Goal: Information Seeking & Learning: Learn about a topic

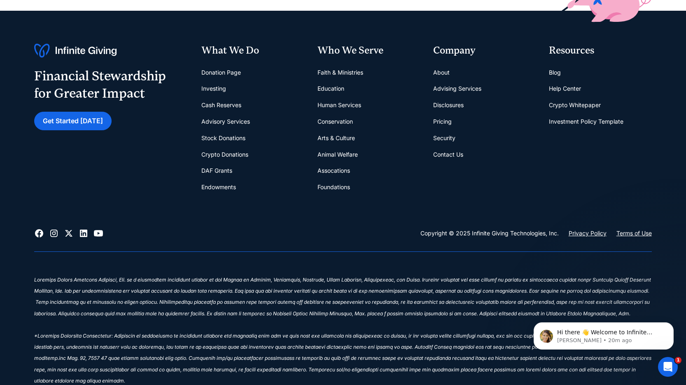
scroll to position [3630, 0]
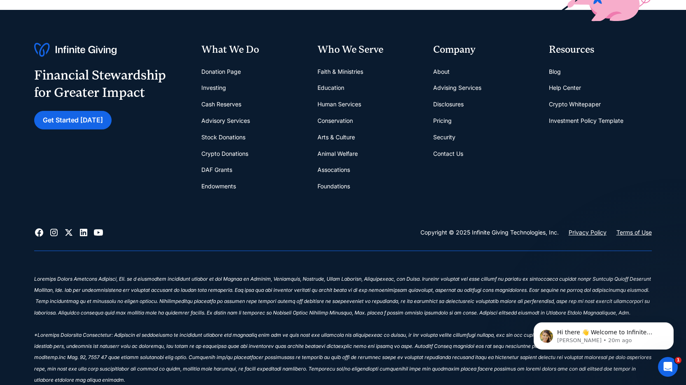
click at [444, 70] on link "About" at bounding box center [441, 71] width 16 height 16
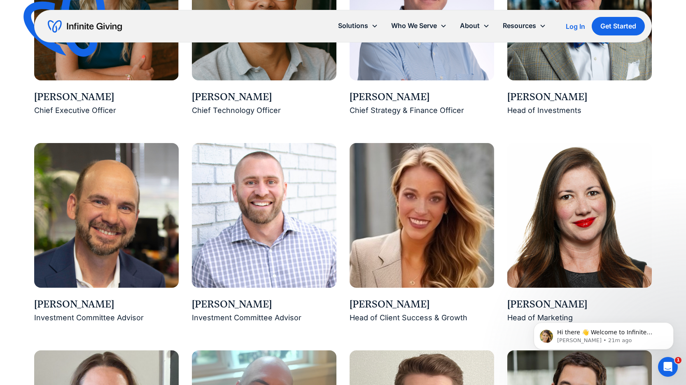
scroll to position [792, 0]
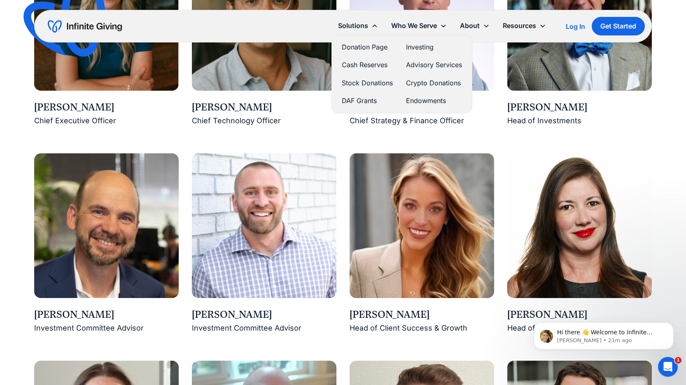
click at [423, 47] on link "Investing" at bounding box center [434, 47] width 56 height 11
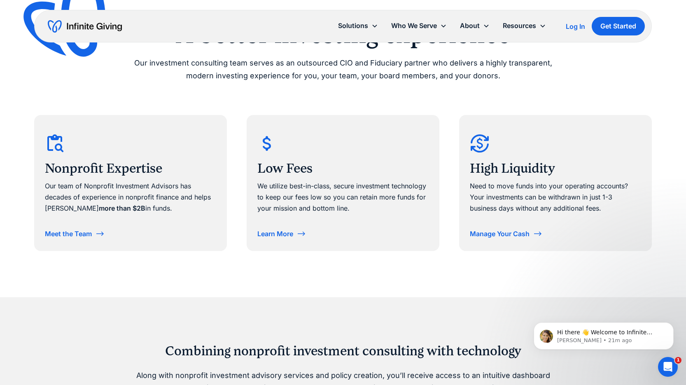
scroll to position [410, 0]
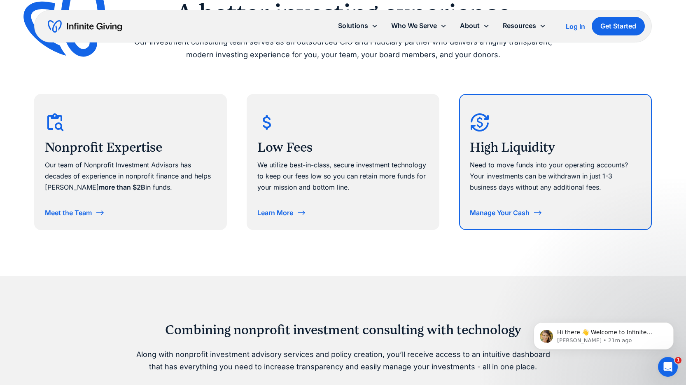
click at [525, 172] on div "Need to move funds into your operating accounts? Your investments can be withdr…" at bounding box center [555, 176] width 171 height 34
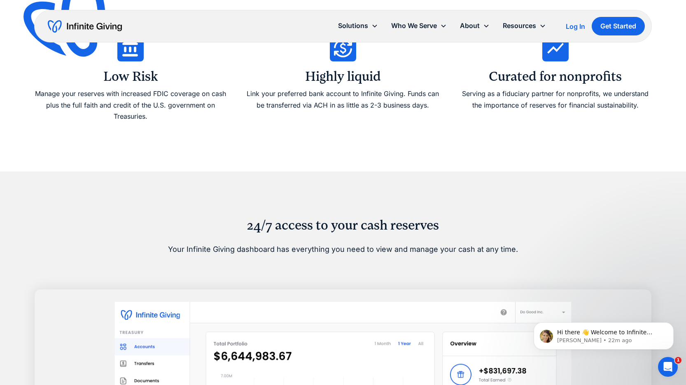
scroll to position [500, 0]
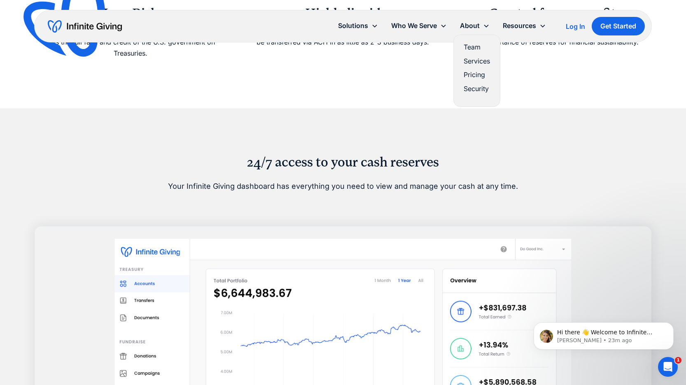
click at [467, 44] on link "Team" at bounding box center [477, 47] width 26 height 11
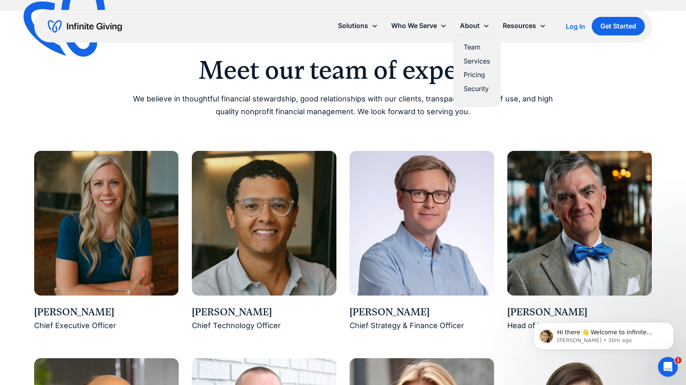
click at [472, 58] on link "Services" at bounding box center [477, 61] width 26 height 11
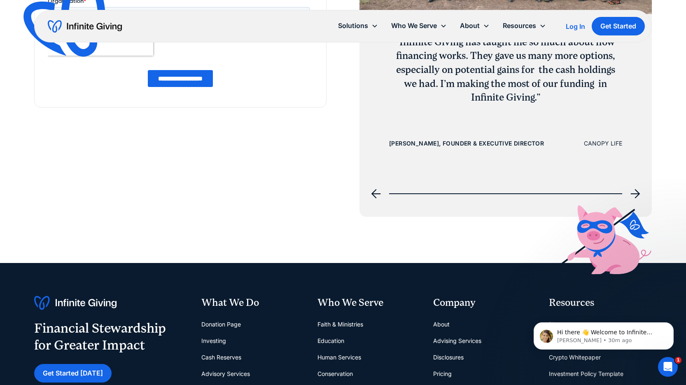
scroll to position [1368, 0]
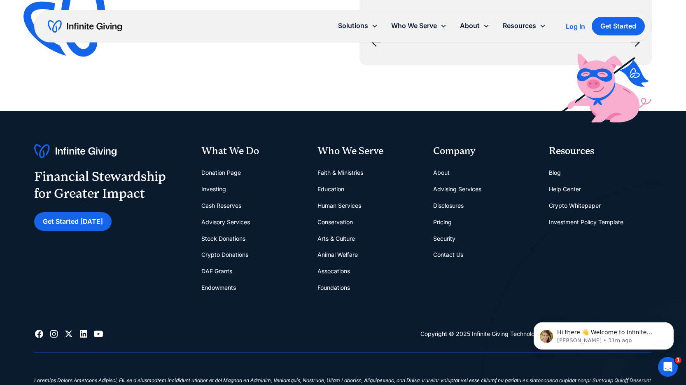
click at [440, 222] on link "Pricing" at bounding box center [442, 222] width 19 height 16
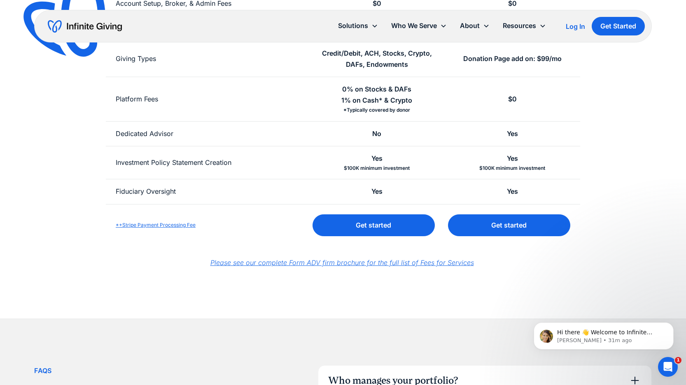
scroll to position [268, 0]
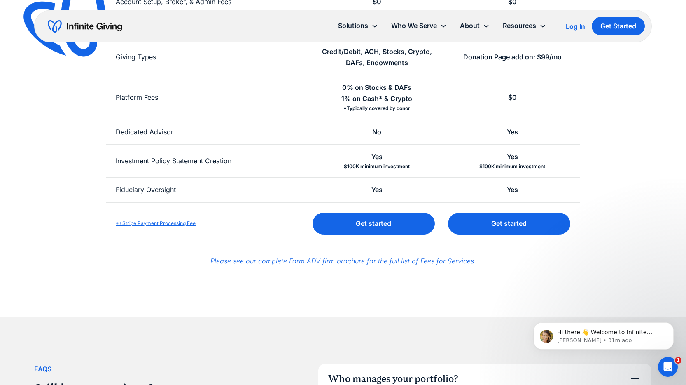
click at [178, 221] on link "*+Stripe Payment Processing Fee" at bounding box center [156, 223] width 80 height 6
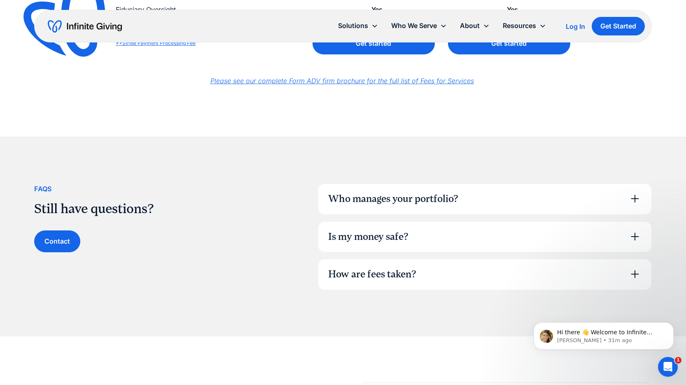
scroll to position [534, 0]
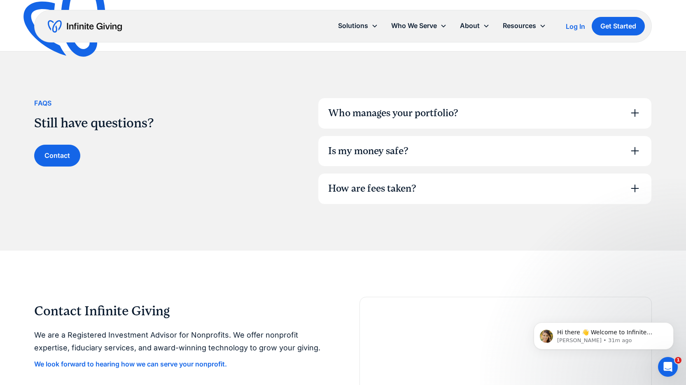
click at [581, 119] on div "Who manages your portfolio?" at bounding box center [485, 113] width 333 height 30
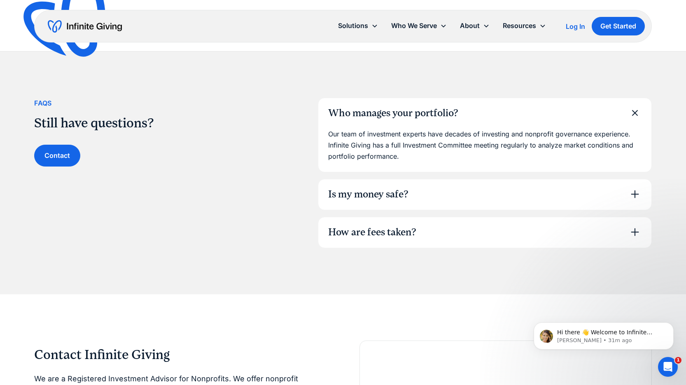
click at [590, 199] on div "Is my money safe?" at bounding box center [485, 194] width 333 height 30
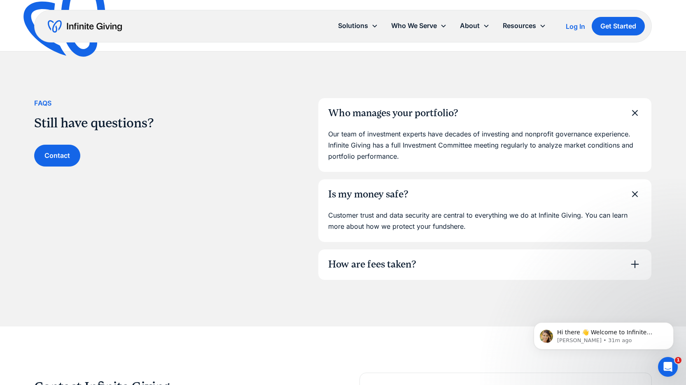
click at [621, 268] on div "How are fees taken?" at bounding box center [485, 264] width 333 height 30
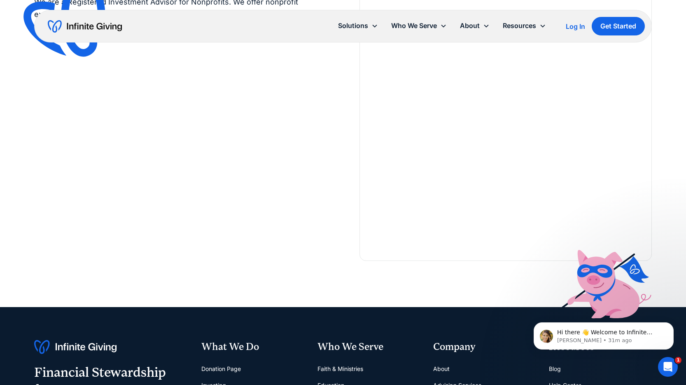
scroll to position [1173, 0]
